Goal: Find specific page/section: Find specific page/section

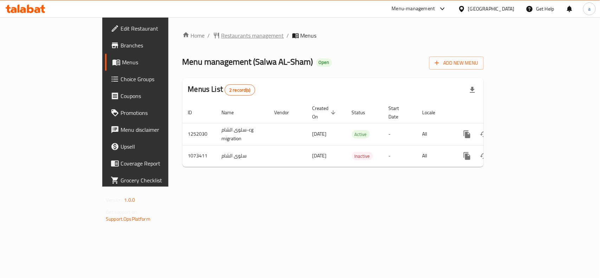
click at [222, 33] on span "Restaurants management" at bounding box center [253, 35] width 63 height 8
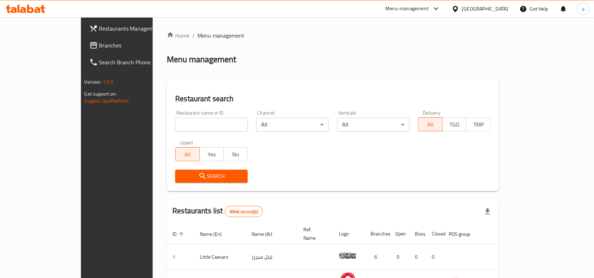
click at [99, 44] on span "Branches" at bounding box center [136, 45] width 75 height 8
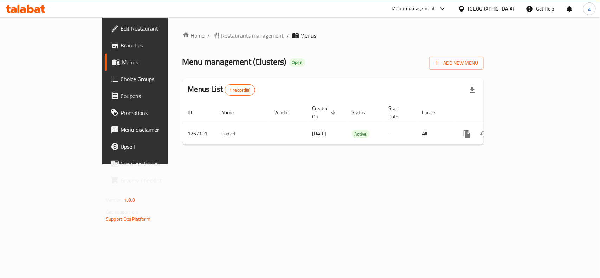
click at [222, 37] on span "Restaurants management" at bounding box center [253, 35] width 63 height 8
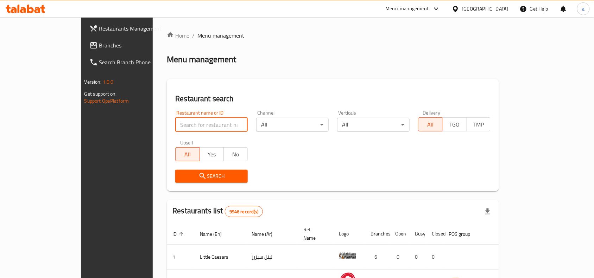
click at [175, 121] on input "search" at bounding box center [211, 125] width 72 height 14
paste input "687599"
type input "687599"
click button "Search" at bounding box center [211, 176] width 72 height 13
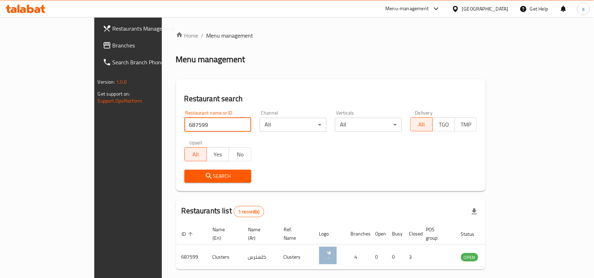
click at [113, 42] on span "Branches" at bounding box center [150, 45] width 75 height 8
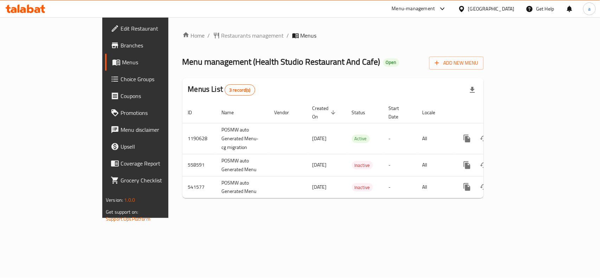
click at [204, 25] on div "Home / Restaurants management / Menus Menu management ( Health Studio Restauran…" at bounding box center [333, 117] width 330 height 201
click at [196, 26] on div "Home / Restaurants management / Menus Menu management ( Health Studio Restauran…" at bounding box center [333, 117] width 330 height 201
click at [222, 34] on span "Restaurants management" at bounding box center [253, 35] width 63 height 8
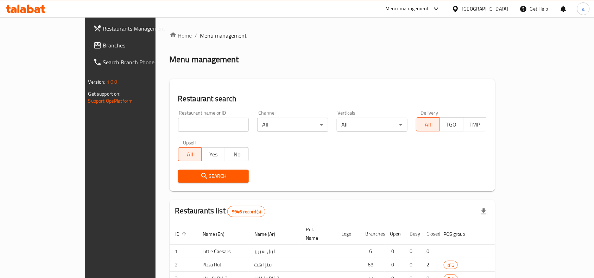
click at [162, 127] on div at bounding box center [297, 139] width 594 height 278
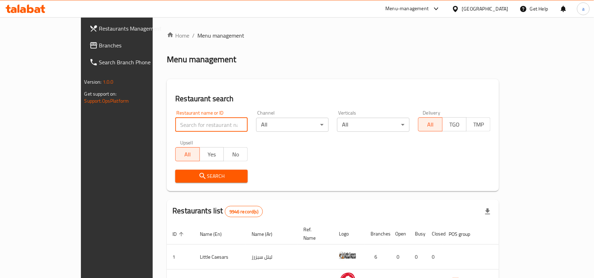
click at [175, 125] on input "search" at bounding box center [211, 125] width 72 height 14
paste input "22547"
type input "22547"
click button "Search" at bounding box center [211, 176] width 72 height 13
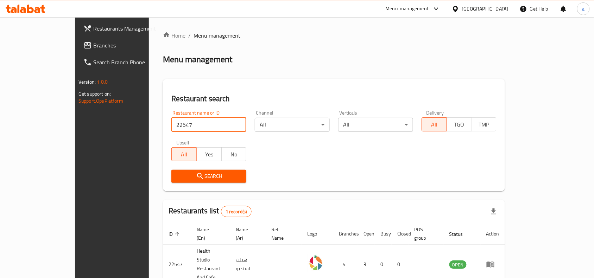
click at [93, 42] on span "Branches" at bounding box center [130, 45] width 75 height 8
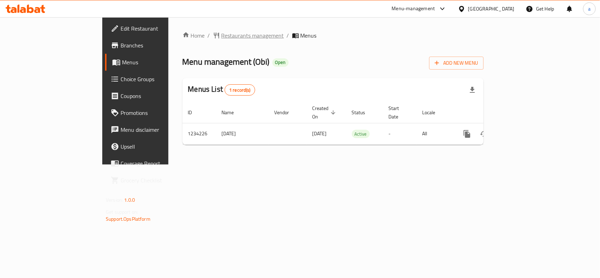
click at [222, 34] on span "Restaurants management" at bounding box center [253, 35] width 63 height 8
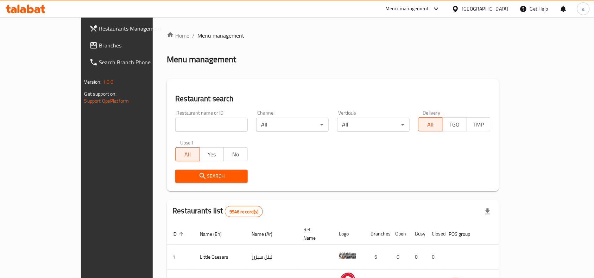
click at [81, 49] on div "Restaurants Management Branches Search Branch Phone Version: 1.0.0 Get support …" at bounding box center [297, 246] width 432 height 458
click at [99, 48] on span "Branches" at bounding box center [136, 45] width 75 height 8
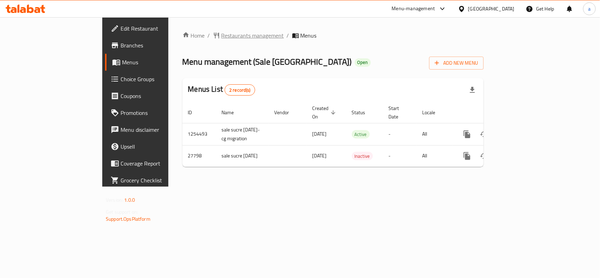
click at [222, 38] on span "Restaurants management" at bounding box center [253, 35] width 63 height 8
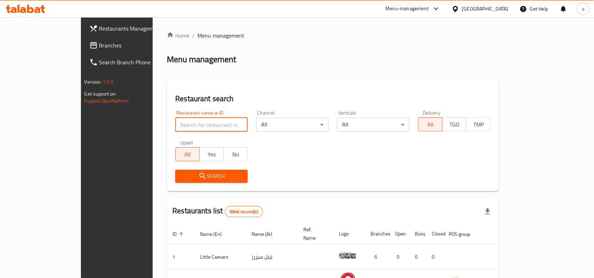
click at [175, 131] on input "search" at bounding box center [211, 125] width 72 height 14
paste input "641384"
type input "641384"
click button "Search" at bounding box center [211, 176] width 72 height 13
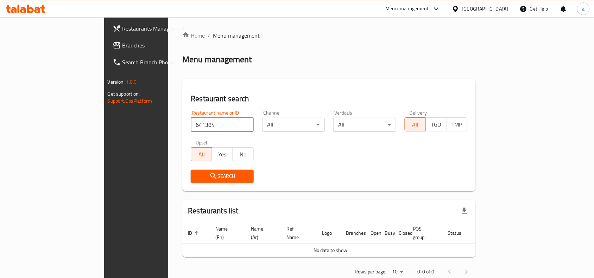
click at [122, 46] on span "Branches" at bounding box center [159, 45] width 75 height 8
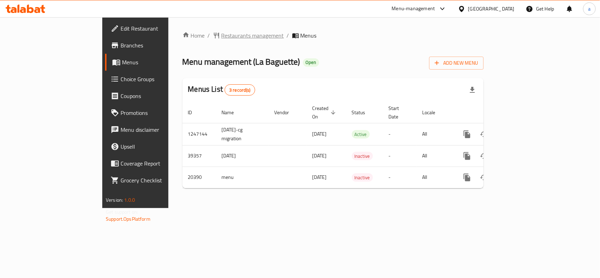
click at [222, 31] on span "Restaurants management" at bounding box center [253, 35] width 63 height 8
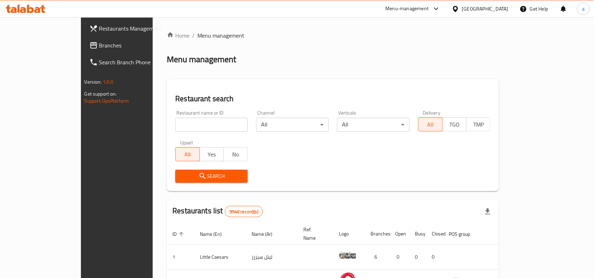
click at [187, 121] on input "search" at bounding box center [211, 125] width 72 height 14
click at [99, 43] on span "Branches" at bounding box center [136, 45] width 75 height 8
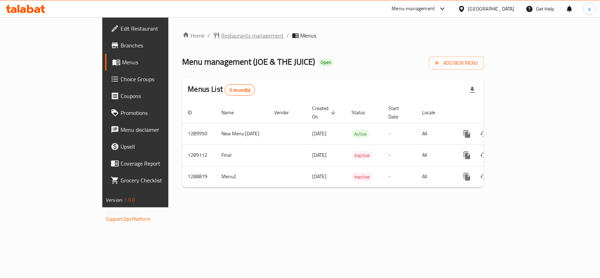
drag, startPoint x: 200, startPoint y: 27, endPoint x: 191, endPoint y: 35, distance: 11.7
click at [200, 27] on div "Home / Restaurants management / Menus Menu management ( JOE & THE JUICE ) Open …" at bounding box center [333, 112] width 330 height 190
click at [222, 35] on span "Restaurants management" at bounding box center [253, 35] width 63 height 8
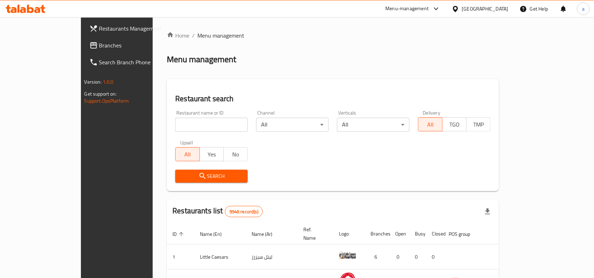
click at [99, 48] on span "Branches" at bounding box center [136, 45] width 75 height 8
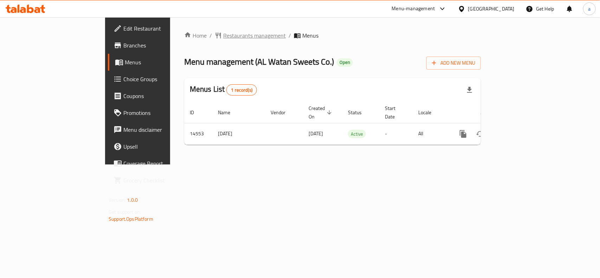
click at [223, 34] on span "Restaurants management" at bounding box center [254, 35] width 63 height 8
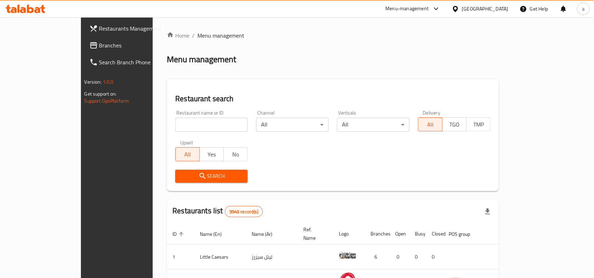
drag, startPoint x: 172, startPoint y: 117, endPoint x: 171, endPoint y: 121, distance: 3.6
click at [175, 118] on input "search" at bounding box center [211, 125] width 72 height 14
paste input "8818"
type input "8818"
click button "Search" at bounding box center [211, 176] width 72 height 13
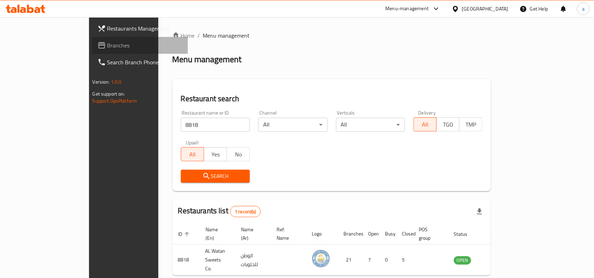
click at [107, 41] on span "Branches" at bounding box center [144, 45] width 75 height 8
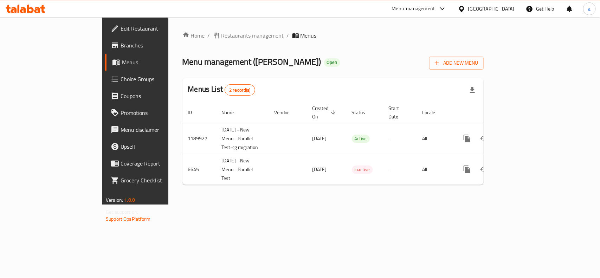
click at [222, 36] on span "Restaurants management" at bounding box center [253, 35] width 63 height 8
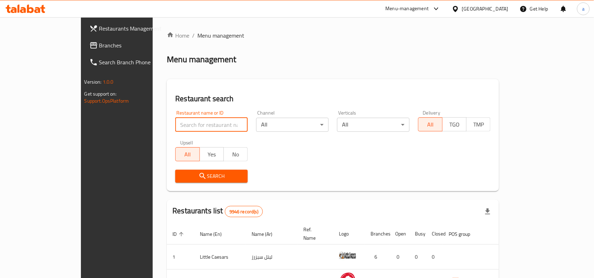
click at [175, 126] on input "search" at bounding box center [211, 125] width 72 height 14
paste input "284"
type input "284"
click button "Search" at bounding box center [211, 176] width 72 height 13
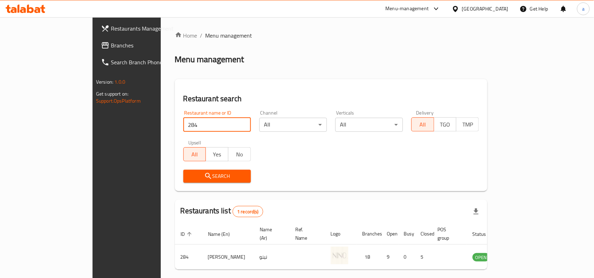
click at [301, 185] on div "Search" at bounding box center [331, 176] width 304 height 21
